Goal: Task Accomplishment & Management: Manage account settings

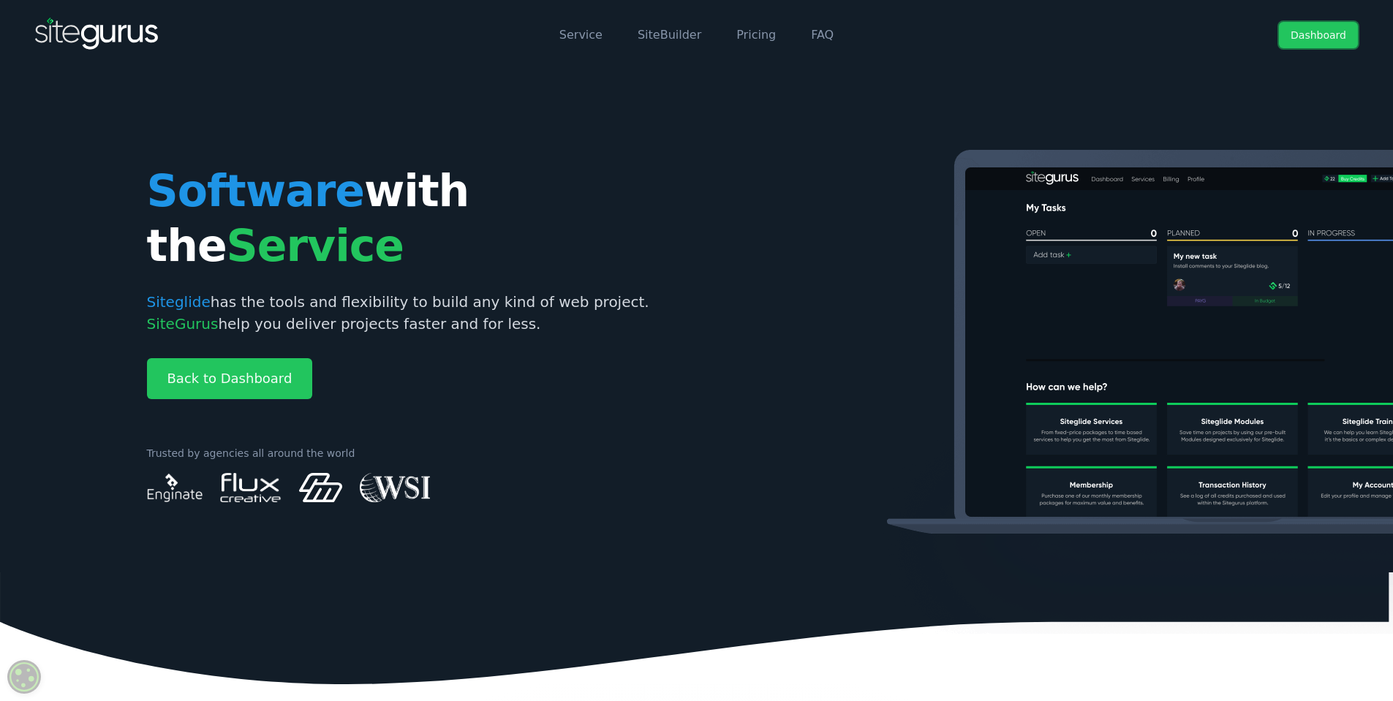
click at [1310, 31] on link "Dashboard" at bounding box center [1318, 35] width 79 height 26
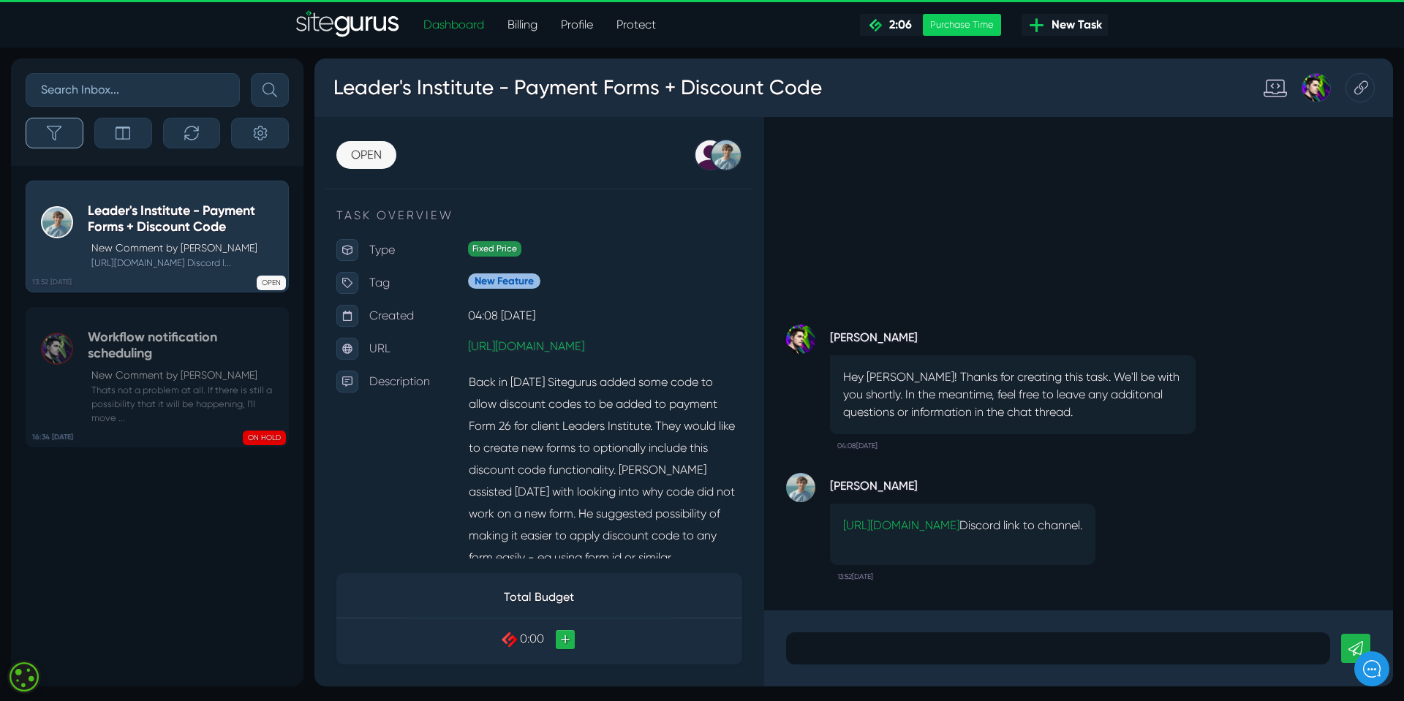
click at [57, 132] on icon "button" at bounding box center [54, 133] width 15 height 15
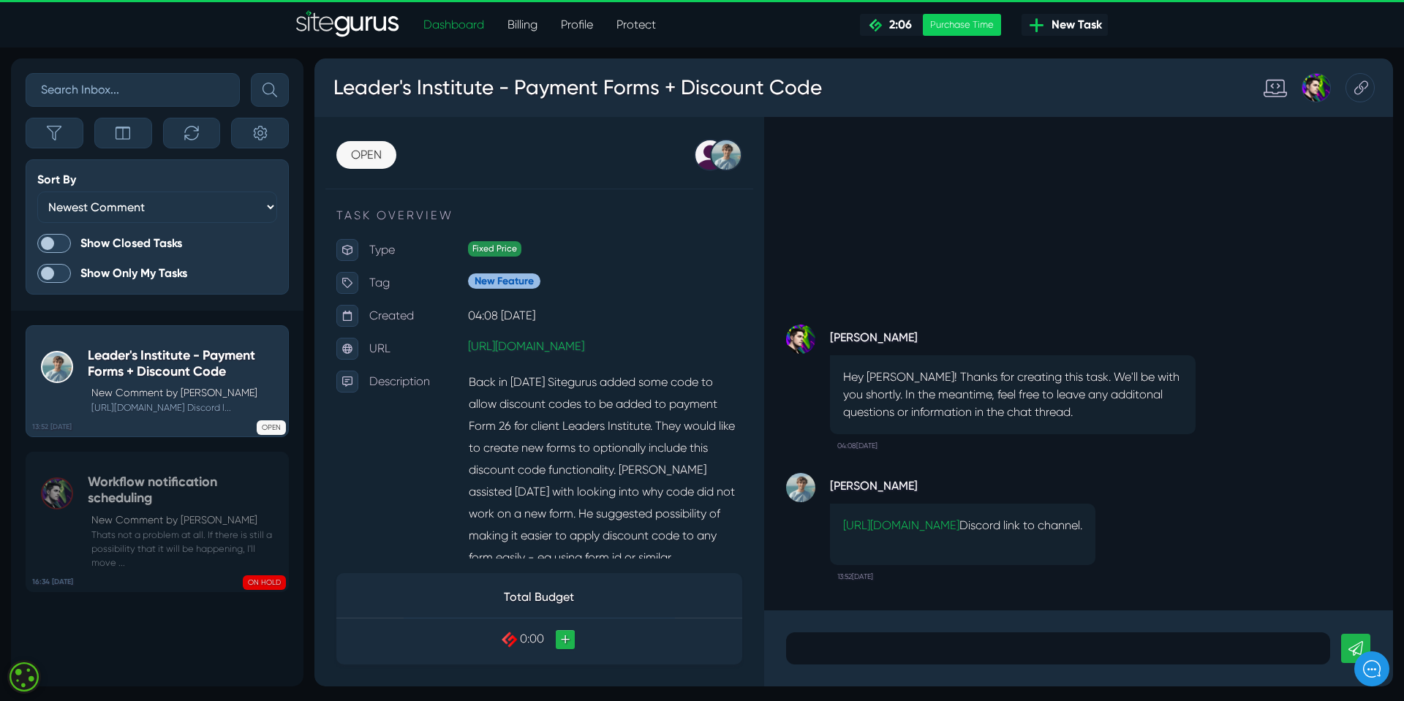
click at [63, 243] on span at bounding box center [54, 243] width 34 height 19
click at [0, 0] on input "Show Closed Tasks" at bounding box center [0, 0] width 0 height 0
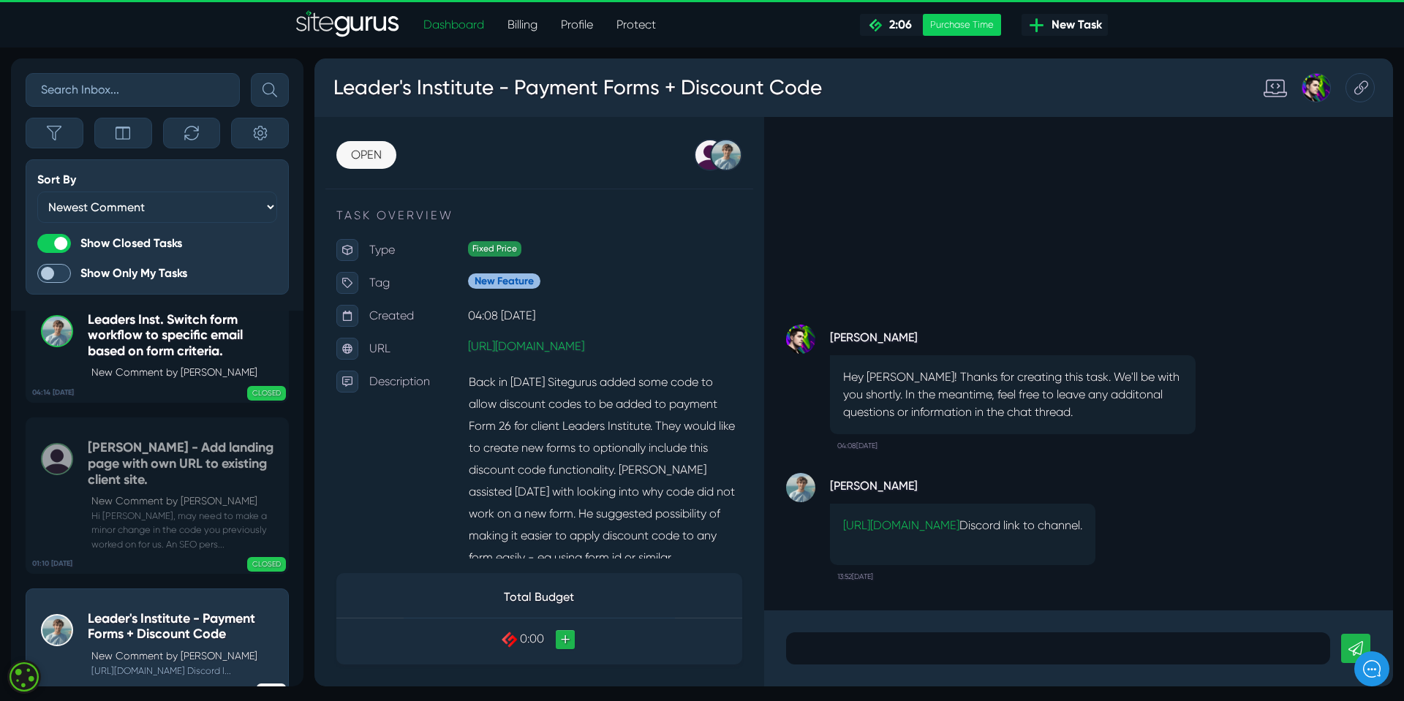
scroll to position [-1341, 0]
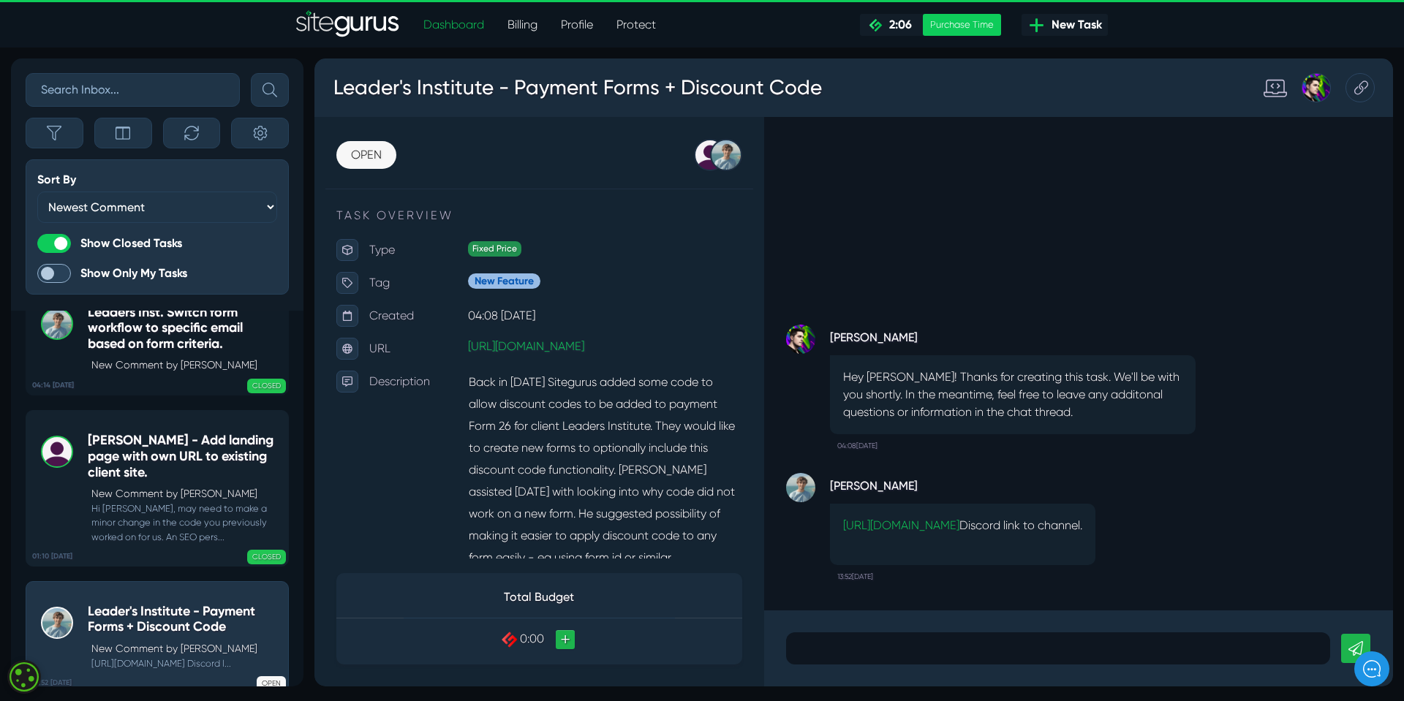
click at [160, 502] on small "Hi [PERSON_NAME], may need to make a minor change in the code you previously wo…" at bounding box center [184, 523] width 193 height 42
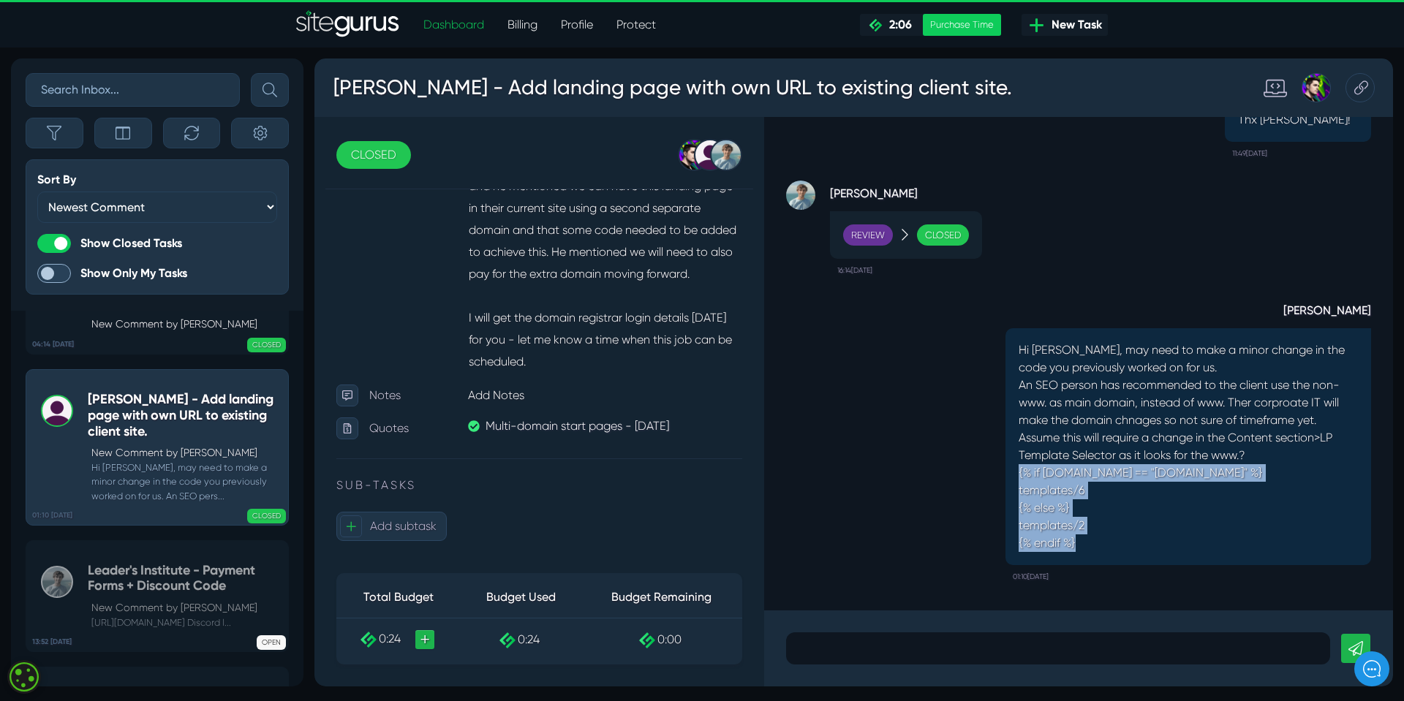
drag, startPoint x: 1007, startPoint y: 473, endPoint x: 1078, endPoint y: 550, distance: 104.5
click at [1078, 550] on p "Hi [PERSON_NAME], may need to make a minor change in the code you previously wo…" at bounding box center [1187, 446] width 339 height 211
